Goal: Information Seeking & Learning: Learn about a topic

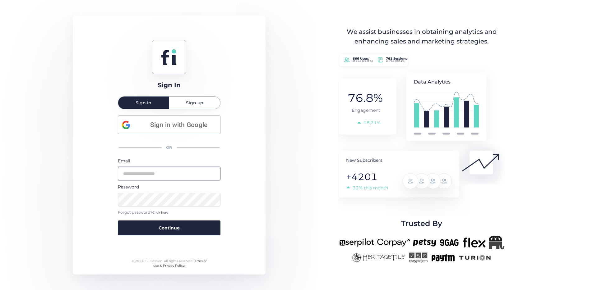
type input "**********"
click at [199, 160] on div "Email" at bounding box center [169, 161] width 103 height 7
click at [192, 174] on input "**********" at bounding box center [169, 174] width 103 height 14
click at [240, 143] on div "**********" at bounding box center [169, 145] width 193 height 259
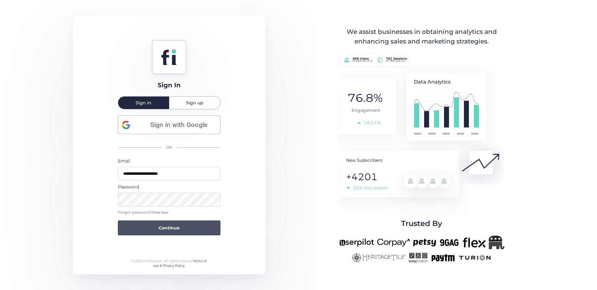
click at [171, 227] on span "Continue" at bounding box center [169, 228] width 21 height 7
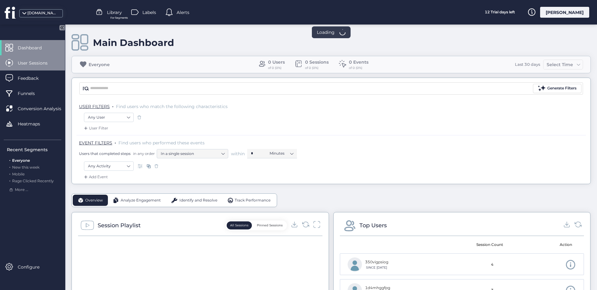
click at [48, 63] on span "User Sessions" at bounding box center [37, 63] width 39 height 7
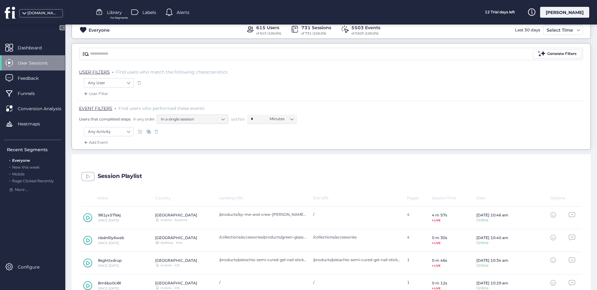
scroll to position [41, 0]
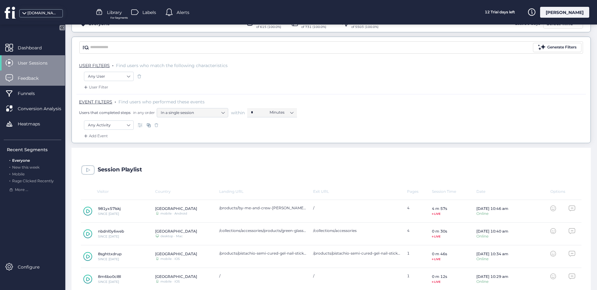
click at [44, 84] on div "Feedback" at bounding box center [32, 78] width 65 height 15
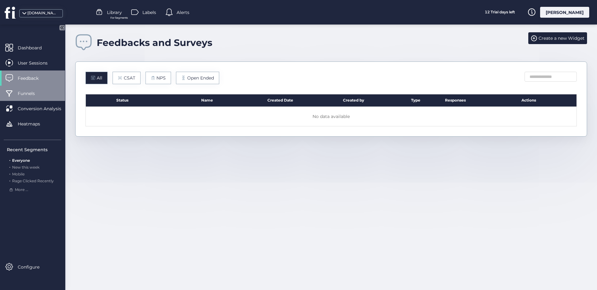
click at [42, 88] on div "Funnels" at bounding box center [32, 93] width 65 height 15
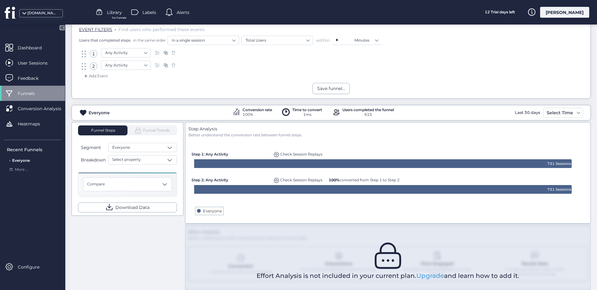
scroll to position [35, 0]
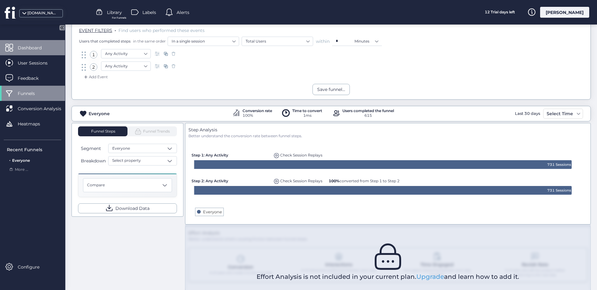
click at [35, 51] on span "Dashboard" at bounding box center [34, 47] width 33 height 7
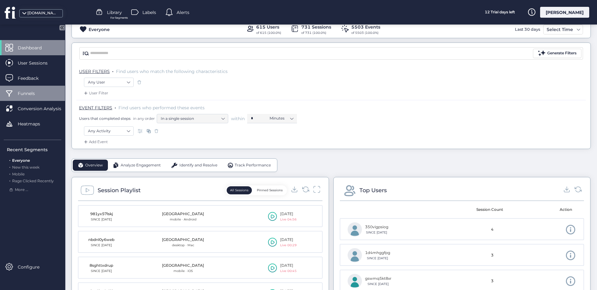
click at [28, 96] on span "Funnels" at bounding box center [31, 93] width 26 height 7
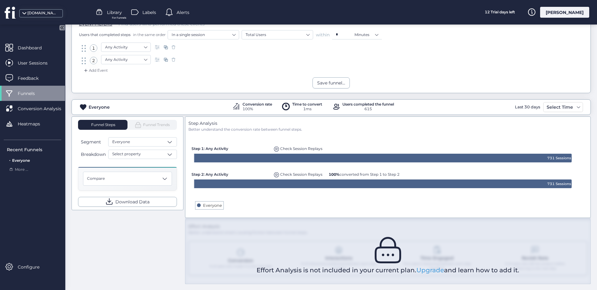
scroll to position [42, 0]
click at [438, 271] on link "Upgrade" at bounding box center [430, 269] width 28 height 7
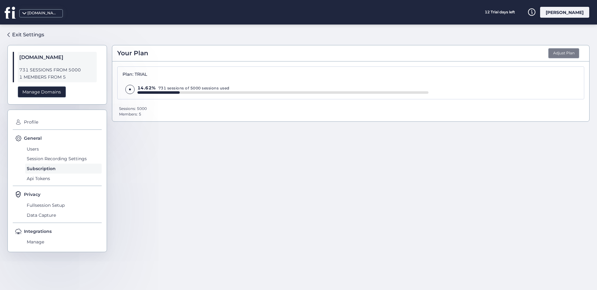
click at [569, 55] on button "Adjust Plan" at bounding box center [563, 53] width 31 height 11
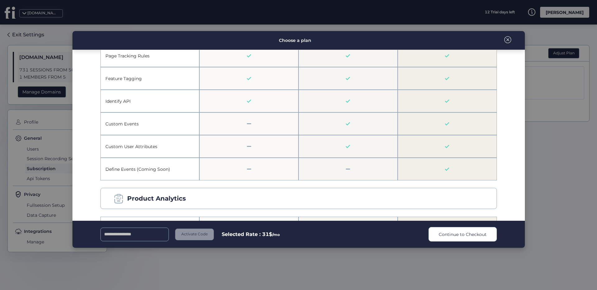
scroll to position [418, 0]
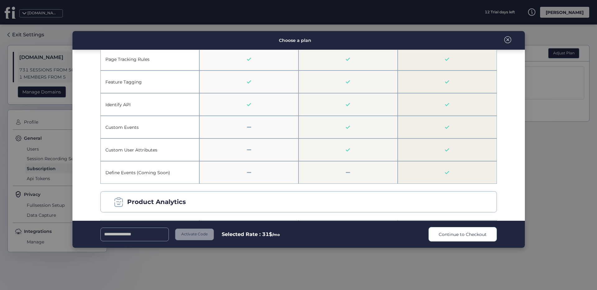
click at [510, 42] on span at bounding box center [507, 39] width 7 height 7
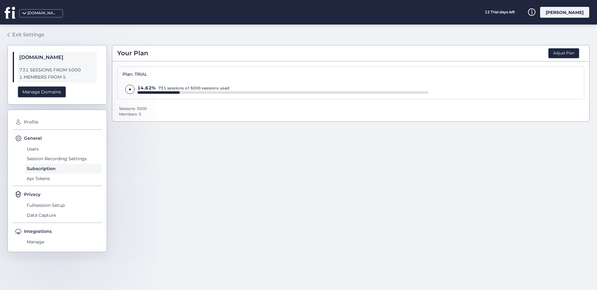
click at [12, 34] on link "Exit Settings" at bounding box center [25, 35] width 37 height 11
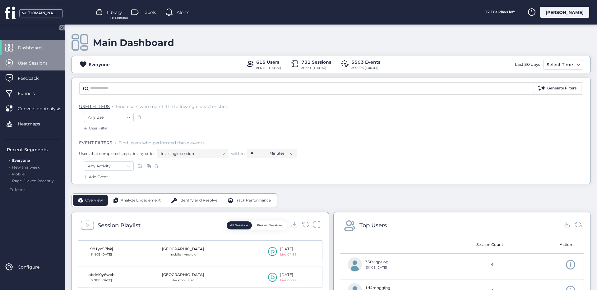
click at [31, 69] on div "User Sessions" at bounding box center [32, 62] width 65 height 15
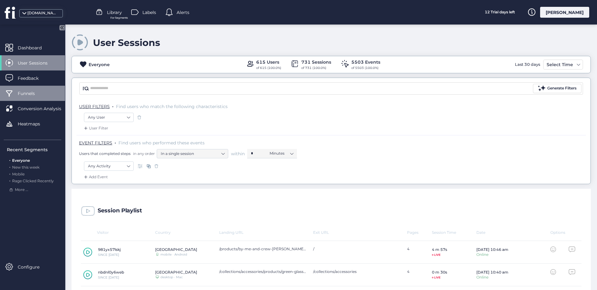
click at [48, 89] on div "Funnels" at bounding box center [32, 93] width 65 height 15
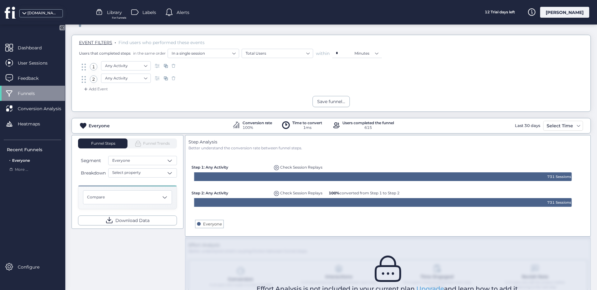
scroll to position [21, 0]
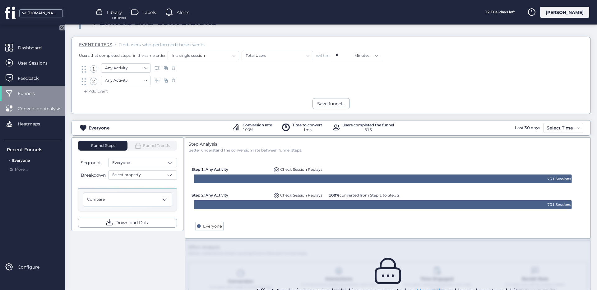
click at [53, 115] on div "Conversion Analysis" at bounding box center [32, 108] width 65 height 15
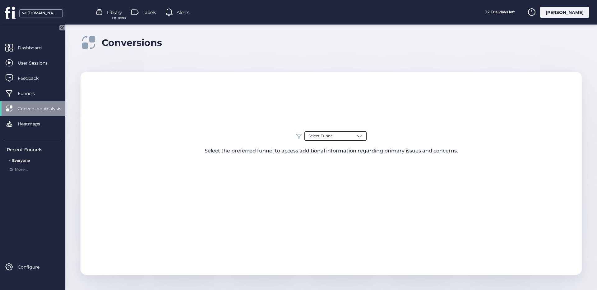
click at [320, 137] on span "Select Funnel" at bounding box center [320, 136] width 25 height 6
click at [323, 158] on span "Everyone" at bounding box center [317, 161] width 18 height 6
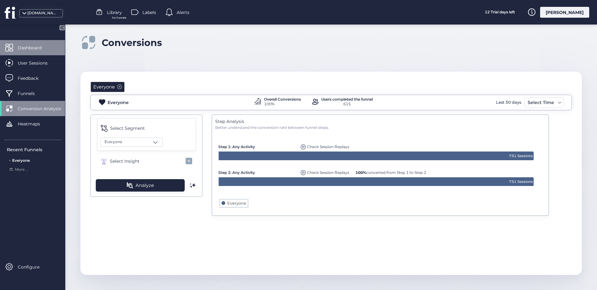
click at [45, 52] on div "Dashboard" at bounding box center [32, 47] width 65 height 15
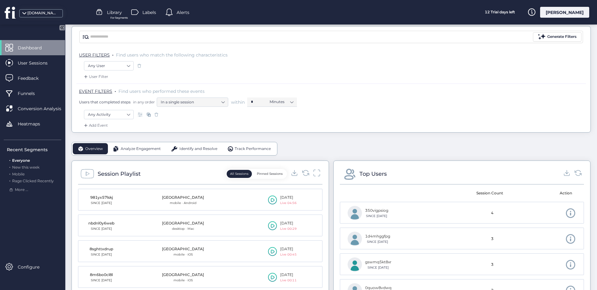
scroll to position [53, 0]
click at [145, 149] on span "Analyze Engagement" at bounding box center [141, 148] width 40 height 6
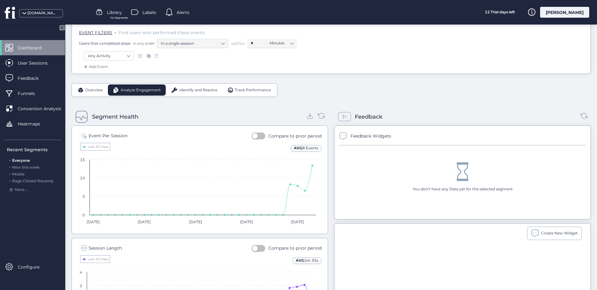
scroll to position [110, 0]
click at [195, 90] on span "Identify and Resolve" at bounding box center [198, 91] width 38 height 6
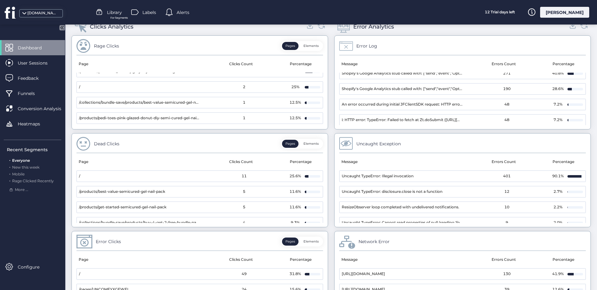
scroll to position [204, 0]
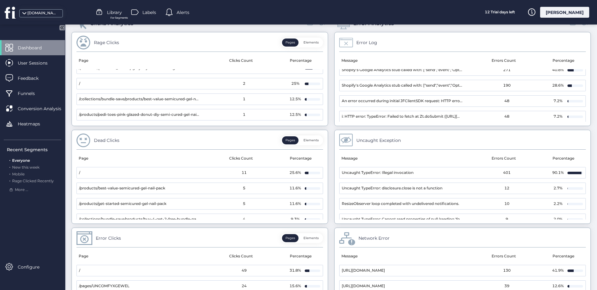
click at [310, 138] on button "Elements" at bounding box center [311, 140] width 22 height 8
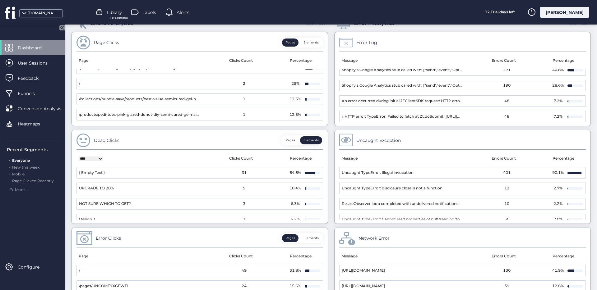
click at [295, 139] on button "Pages" at bounding box center [290, 140] width 16 height 8
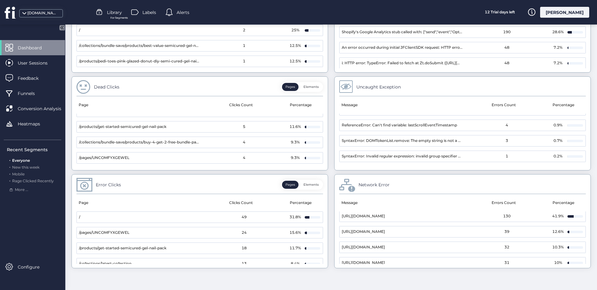
scroll to position [1, 0]
click at [312, 185] on button "Elements" at bounding box center [311, 185] width 22 height 8
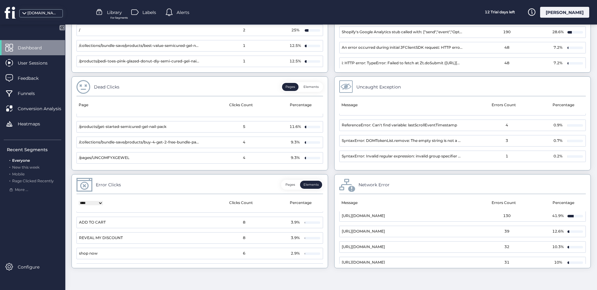
click at [291, 186] on button "Pages" at bounding box center [290, 185] width 16 height 8
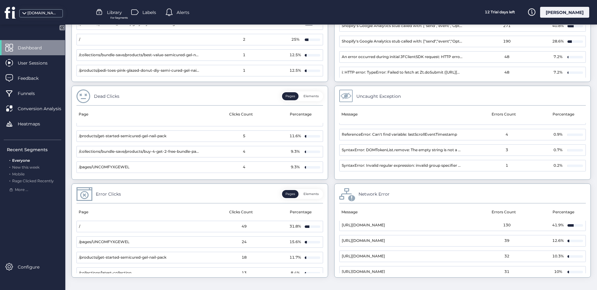
scroll to position [257, 0]
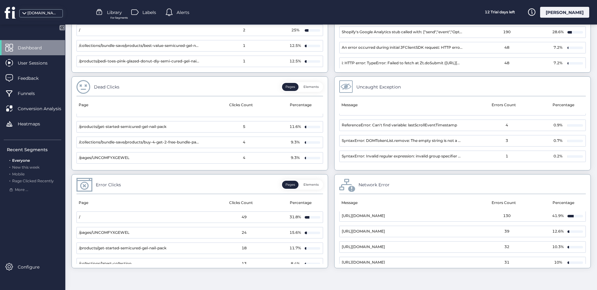
click at [109, 220] on mat-cell "/" at bounding box center [138, 217] width 123 height 11
click at [80, 215] on mat-cell "/" at bounding box center [138, 217] width 123 height 11
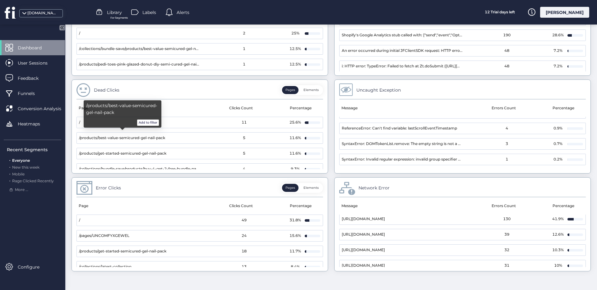
scroll to position [249, 0]
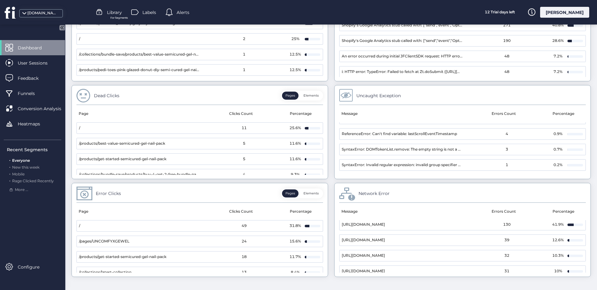
click at [78, 131] on mat-cell "/" at bounding box center [138, 128] width 123 height 11
click at [48, 61] on span "User Sessions" at bounding box center [37, 63] width 39 height 7
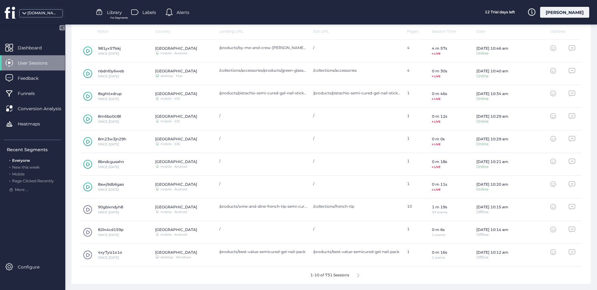
scroll to position [201, 0]
click at [49, 63] on span "User Sessions" at bounding box center [37, 63] width 39 height 7
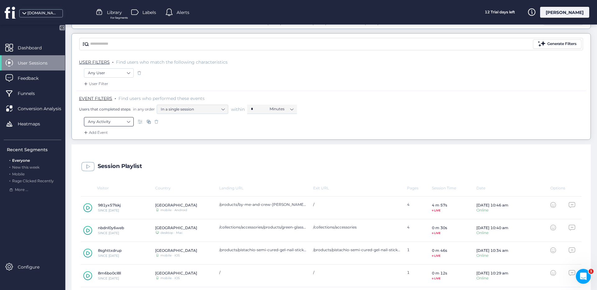
scroll to position [0, 0]
click at [116, 120] on nz-select-item "Any Activity" at bounding box center [109, 121] width 42 height 9
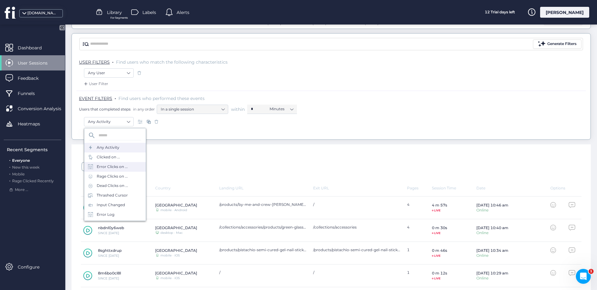
click at [128, 166] on div "Error Clicks on ..." at bounding box center [115, 167] width 62 height 10
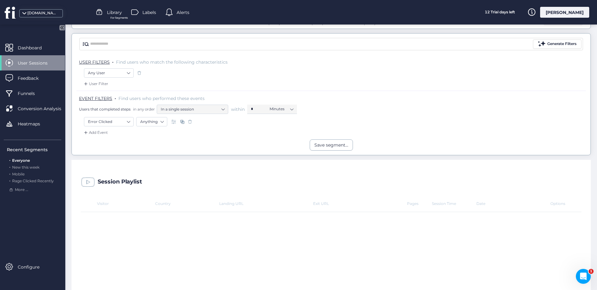
click at [102, 130] on div "Add Event" at bounding box center [95, 133] width 25 height 6
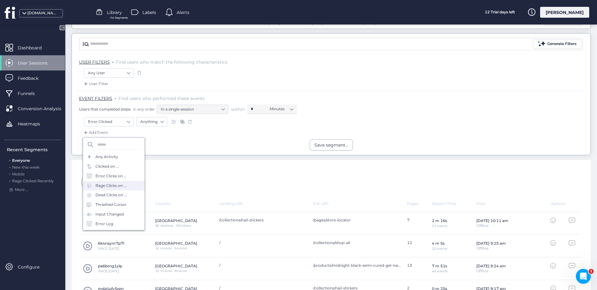
click at [121, 189] on div "Rage Clicks on ..." at bounding box center [114, 186] width 62 height 10
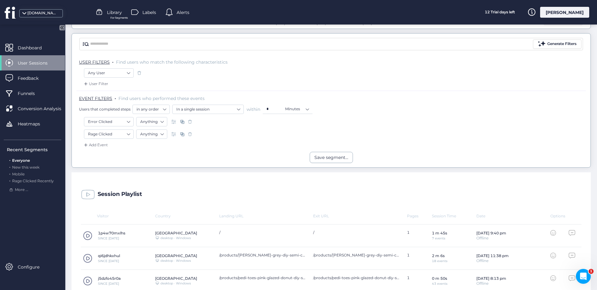
click at [101, 146] on div "Add Event" at bounding box center [95, 145] width 25 height 6
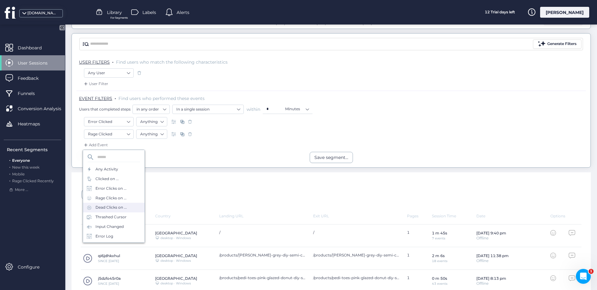
click at [123, 208] on div "Dead Clicks on ..." at bounding box center [110, 208] width 31 height 6
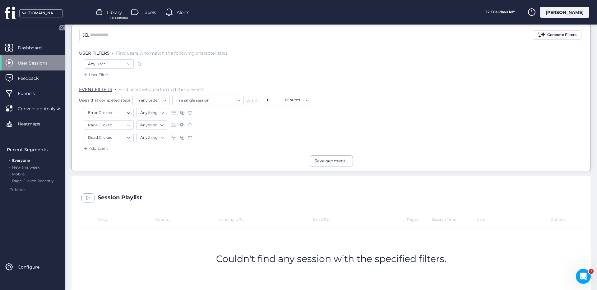
scroll to position [54, 0]
click at [188, 136] on span at bounding box center [190, 137] width 6 height 6
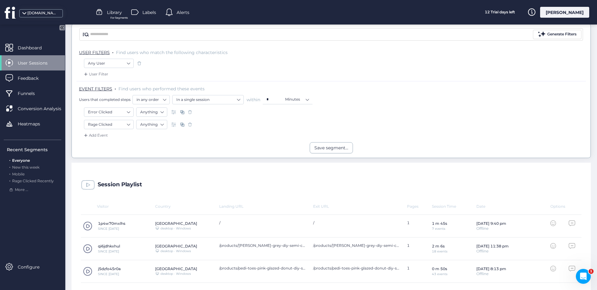
drag, startPoint x: 188, startPoint y: 127, endPoint x: 189, endPoint y: 131, distance: 4.1
click at [189, 131] on div "Rage Clicked Anything" at bounding box center [331, 126] width 494 height 12
click at [160, 100] on nz-select-item "in any order" at bounding box center [150, 99] width 29 height 9
click at [160, 102] on nz-select-item "in any order" at bounding box center [150, 99] width 29 height 9
click at [196, 101] on nz-select-item "In a single session" at bounding box center [207, 99] width 63 height 9
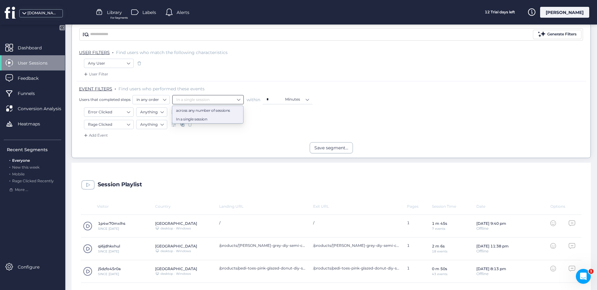
click at [210, 108] on div "across any number of sessions" at bounding box center [207, 110] width 63 height 5
click at [94, 135] on div "Add Event" at bounding box center [95, 135] width 25 height 6
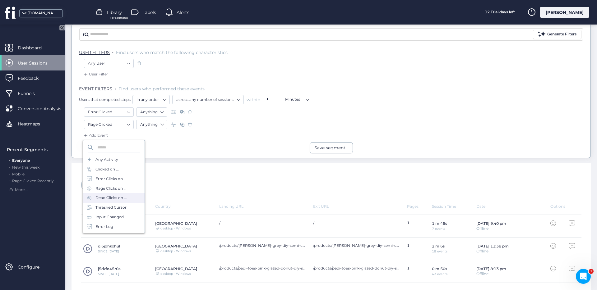
click at [126, 196] on div "Dead Clicks on ..." at bounding box center [114, 198] width 62 height 10
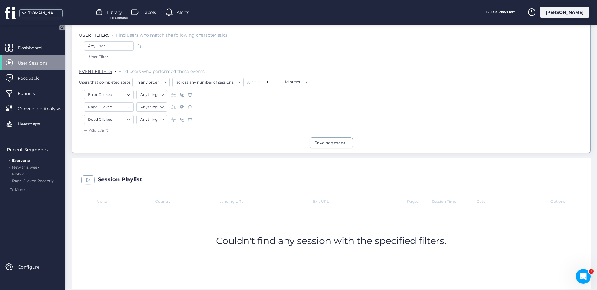
scroll to position [77, 0]
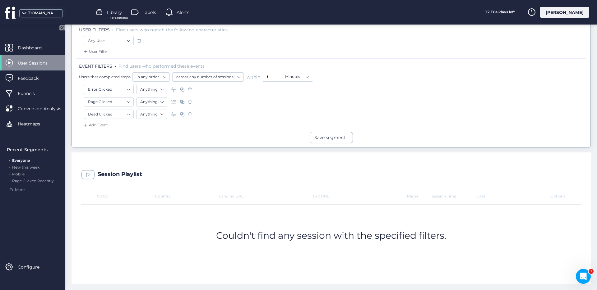
click at [190, 115] on span at bounding box center [190, 114] width 6 height 6
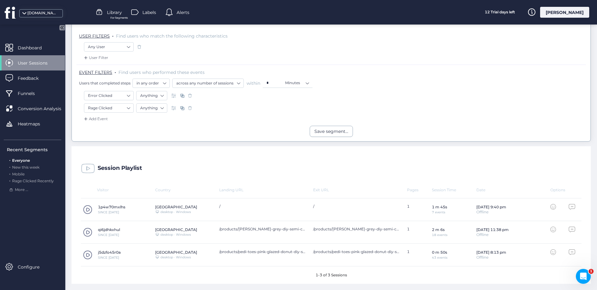
scroll to position [70, 0]
click at [238, 85] on nz-select-item "across any number of sessions" at bounding box center [207, 83] width 63 height 9
click at [223, 99] on nz-option-item "In a single session" at bounding box center [207, 103] width 71 height 9
click at [85, 256] on span at bounding box center [87, 255] width 9 height 9
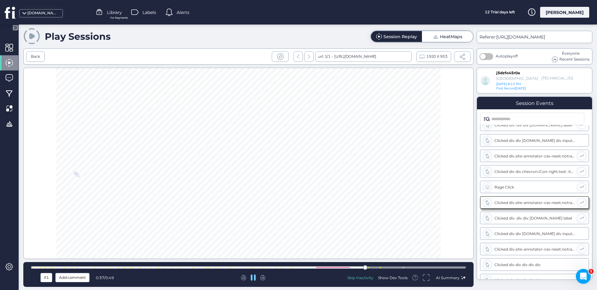
scroll to position [592, 0]
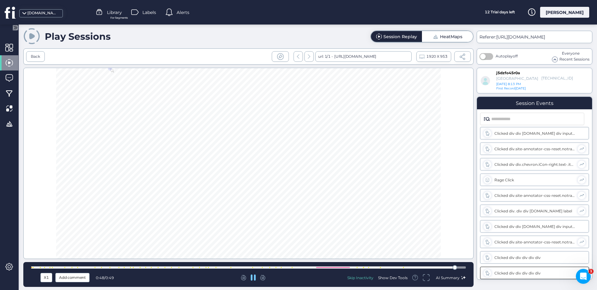
click at [36, 265] on div "X1 Add comment 0:48 / 0:49 Skip Inactivity Show Dev Tools AI Summary" at bounding box center [248, 274] width 450 height 25
click at [36, 266] on div at bounding box center [248, 267] width 435 height 5
click at [35, 267] on div at bounding box center [248, 268] width 435 height 2
click at [34, 268] on div at bounding box center [248, 268] width 435 height 2
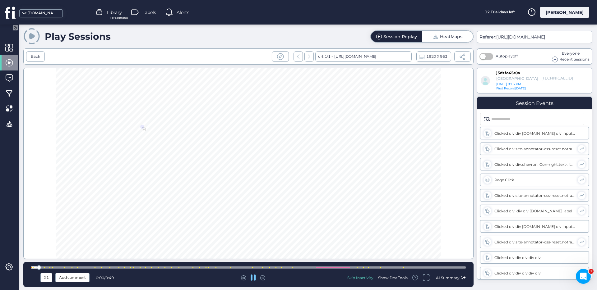
drag, startPoint x: 31, startPoint y: 268, endPoint x: 28, endPoint y: 267, distance: 3.7
click at [31, 268] on div at bounding box center [248, 268] width 435 height 2
click at [28, 267] on div "X1 Add comment 0:00 / 0:49 Skip Inactivity Show Dev Tools AI Summary" at bounding box center [248, 274] width 450 height 25
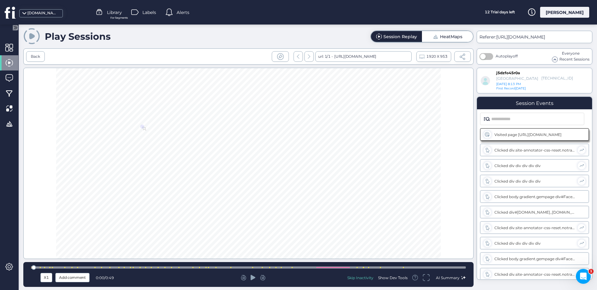
click at [253, 279] on icon at bounding box center [253, 277] width 5 height 5
click at [253, 279] on icon at bounding box center [253, 278] width 5 height 6
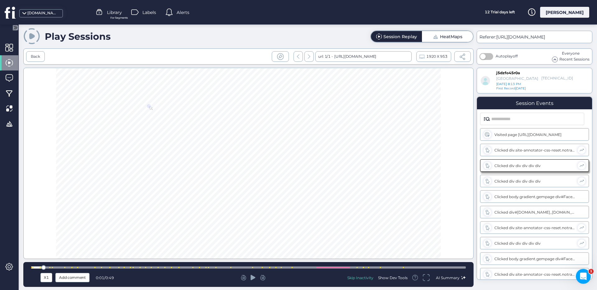
click at [253, 279] on icon at bounding box center [253, 277] width 5 height 5
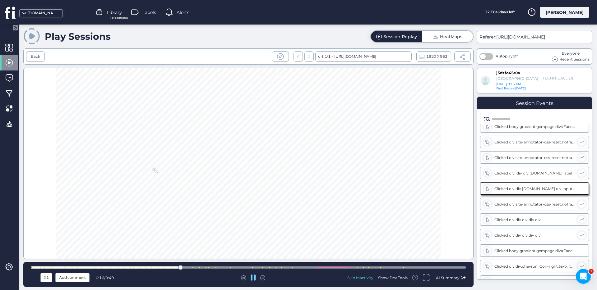
scroll to position [289, 0]
click at [443, 277] on span "AI Summary" at bounding box center [448, 278] width 24 height 5
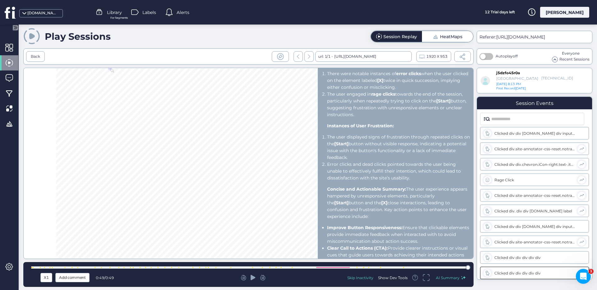
scroll to position [164, 0]
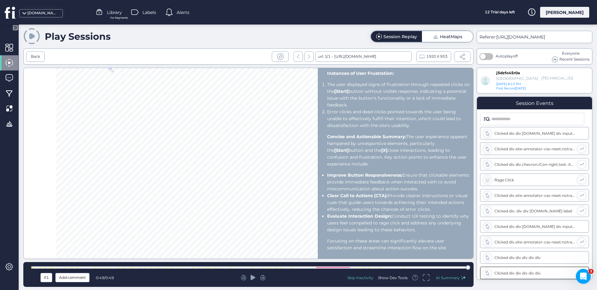
click at [184, 196] on div "Session Summary Key Actions Taken: The user began their session on the product …" at bounding box center [248, 163] width 450 height 191
click at [38, 57] on div "Back" at bounding box center [35, 57] width 9 height 6
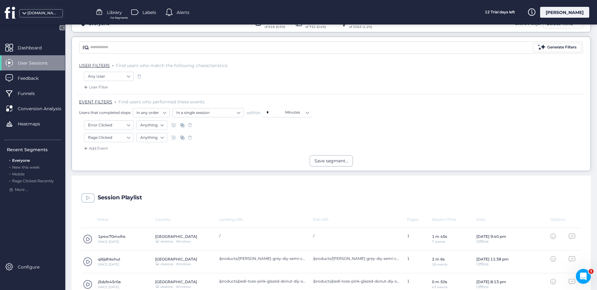
scroll to position [70, 0]
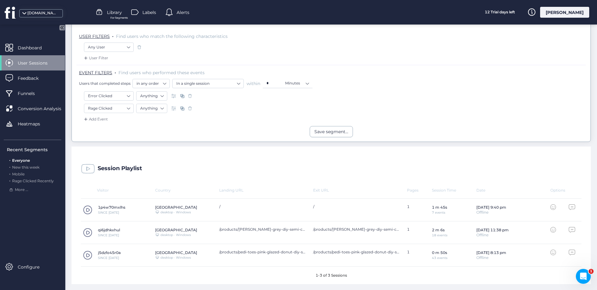
click at [89, 210] on span at bounding box center [87, 209] width 9 height 9
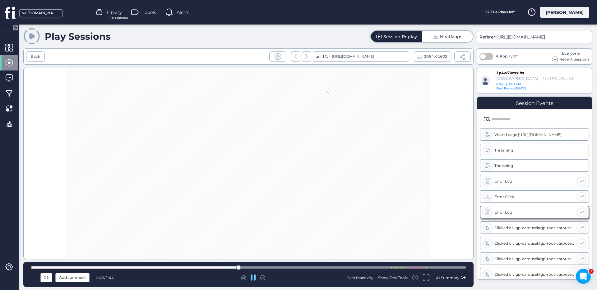
click at [458, 278] on span "AI Summary" at bounding box center [448, 278] width 24 height 5
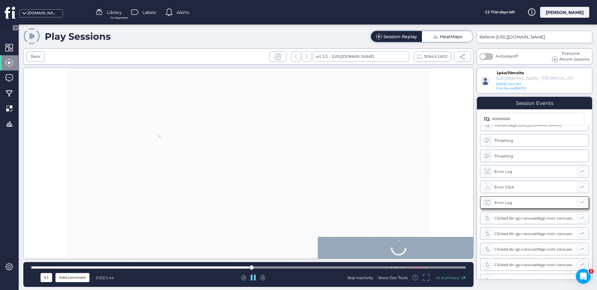
drag, startPoint x: 38, startPoint y: 268, endPoint x: 33, endPoint y: 268, distance: 5.6
click at [31, 268] on div at bounding box center [248, 268] width 435 height 2
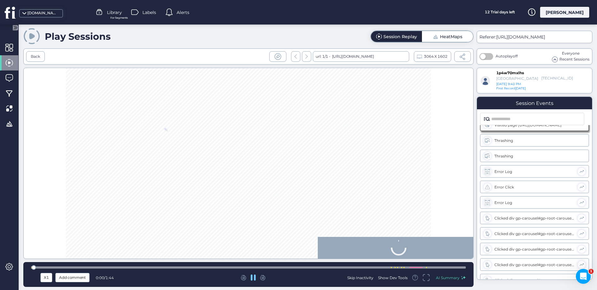
click at [32, 268] on div at bounding box center [33, 267] width 5 height 5
drag, startPoint x: 32, startPoint y: 268, endPoint x: 42, endPoint y: 266, distance: 10.0
click at [24, 267] on div "X1 Add comment 0:00 / 1:44 Skip Inactivity Show Dev Tools AI Summary" at bounding box center [248, 274] width 450 height 25
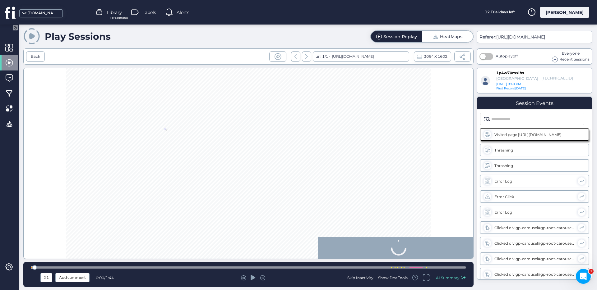
click at [253, 278] on icon at bounding box center [253, 277] width 5 height 5
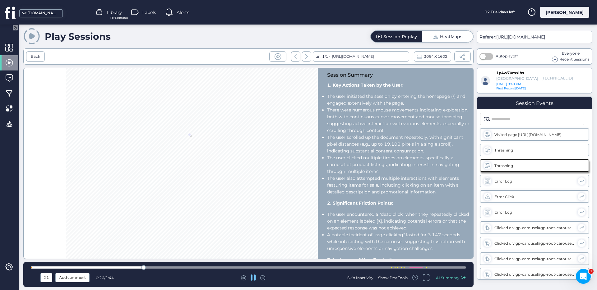
scroll to position [8, 0]
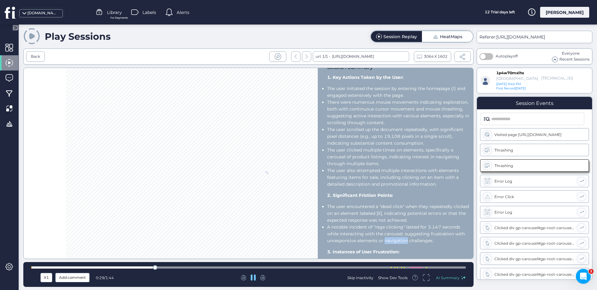
click at [369, 228] on li "A notable incident of "rage clicking" lasted for 3.147 seconds while interactin…" at bounding box center [398, 234] width 143 height 21
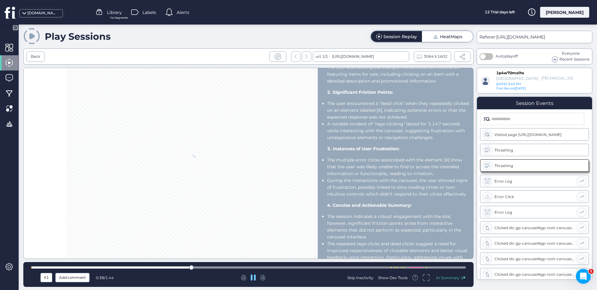
scroll to position [118, 0]
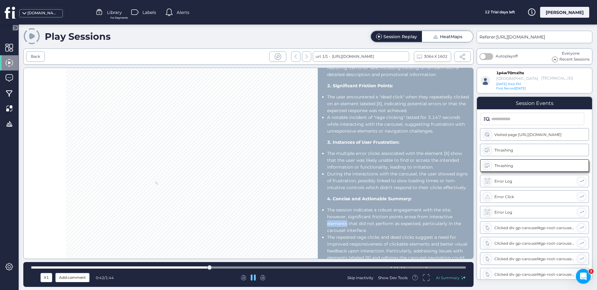
click at [327, 231] on li "The session indicates a robust engagement with the site; however, significant f…" at bounding box center [398, 220] width 143 height 27
click at [367, 227] on li "The session indicates a robust engagement with the site; however, significant f…" at bounding box center [398, 220] width 143 height 27
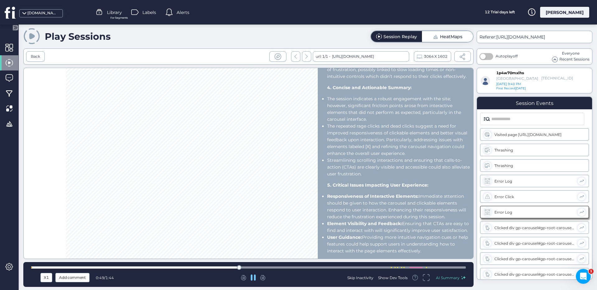
scroll to position [10, 0]
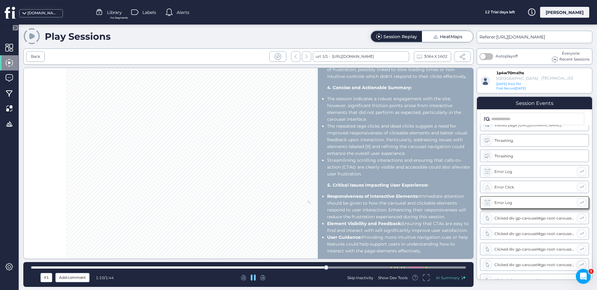
click at [389, 212] on li "Responsiveness of Interactive Elements: Immediate attention should be given to …" at bounding box center [398, 206] width 143 height 27
click at [253, 281] on fs-pause at bounding box center [253, 280] width 5 height 6
click at [257, 278] on div at bounding box center [253, 278] width 142 height 6
click at [256, 279] on div at bounding box center [253, 278] width 142 height 6
click at [254, 279] on icon at bounding box center [253, 277] width 5 height 5
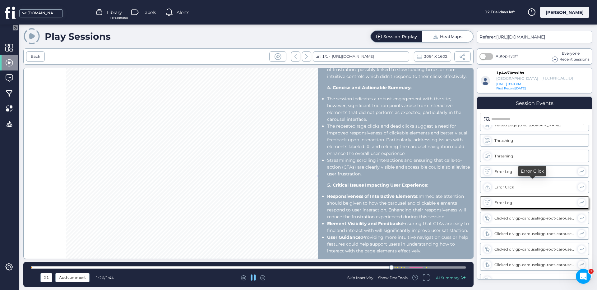
click at [528, 187] on div "Error Click" at bounding box center [534, 187] width 80 height 5
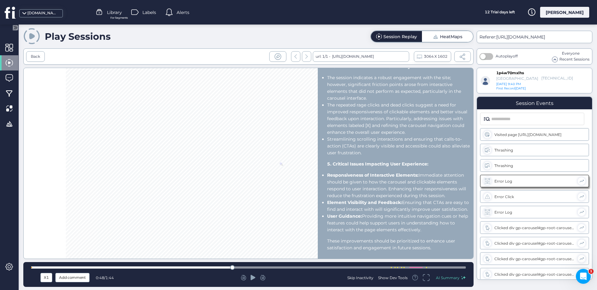
scroll to position [270, 0]
